Goal: Transaction & Acquisition: Purchase product/service

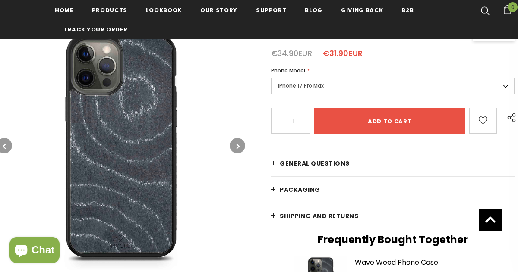
scroll to position [174, 3]
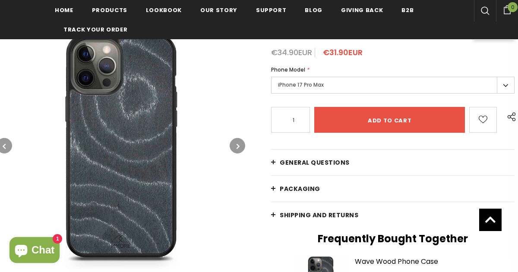
click at [506, 85] on label "iPhone 17 Pro Max" at bounding box center [393, 85] width 244 height 17
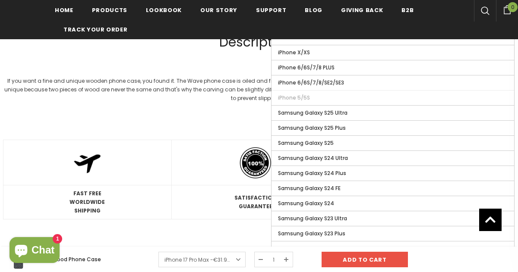
scroll to position [680, 3]
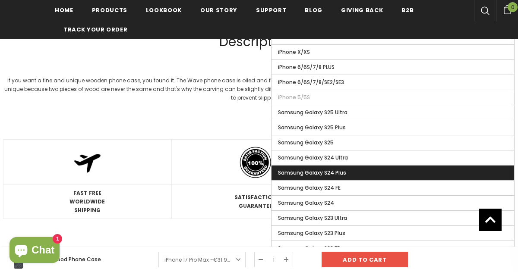
click at [373, 172] on label "Samsung Galaxy S24 Plus" at bounding box center [393, 173] width 243 height 15
click at [0, 0] on input "Samsung Galaxy S24 Plus" at bounding box center [0, 0] width 0 height 0
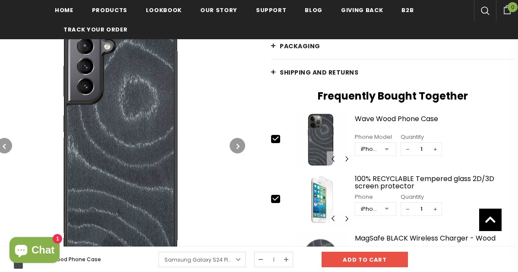
scroll to position [316, 3]
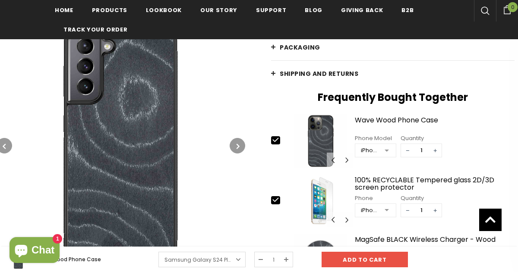
click at [388, 152] on div at bounding box center [386, 151] width 17 height 13
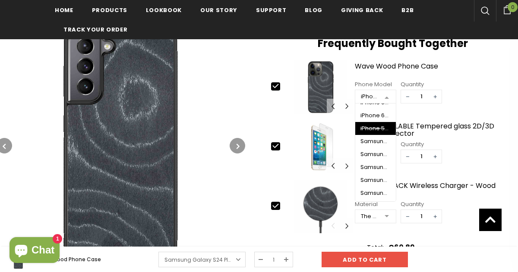
scroll to position [379, 3]
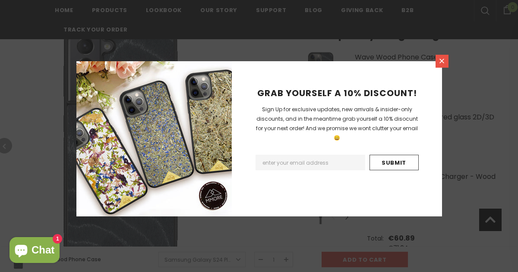
click at [441, 62] on icon at bounding box center [441, 60] width 7 height 7
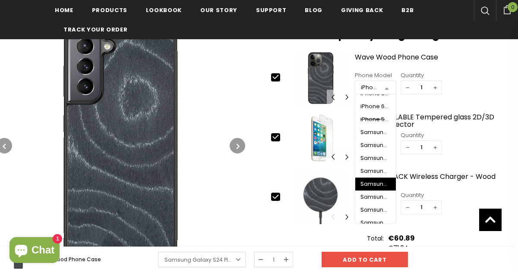
click at [375, 88] on div "iPhone 15 Pro Max" at bounding box center [370, 87] width 18 height 9
click at [389, 171] on div "Samsung Galaxy S24 Ultra" at bounding box center [376, 171] width 30 height 7
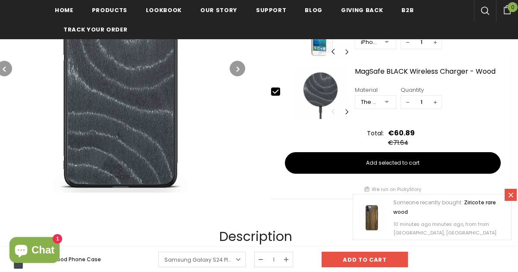
scroll to position [478, 3]
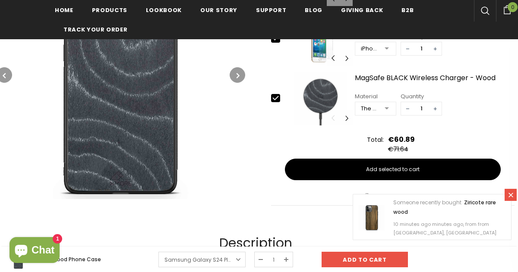
click at [378, 223] on img at bounding box center [372, 218] width 26 height 26
